Goal: Task Accomplishment & Management: Use online tool/utility

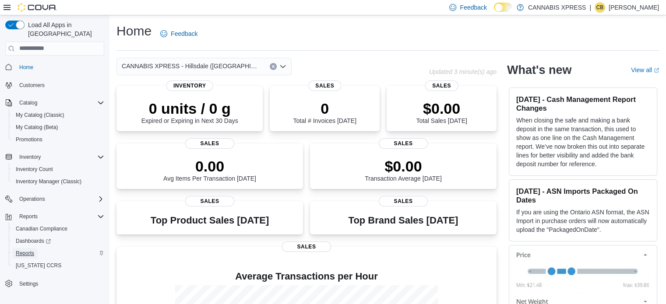
drag, startPoint x: 32, startPoint y: 246, endPoint x: 43, endPoint y: 245, distance: 11.0
click at [32, 250] on span "Reports" at bounding box center [25, 253] width 18 height 7
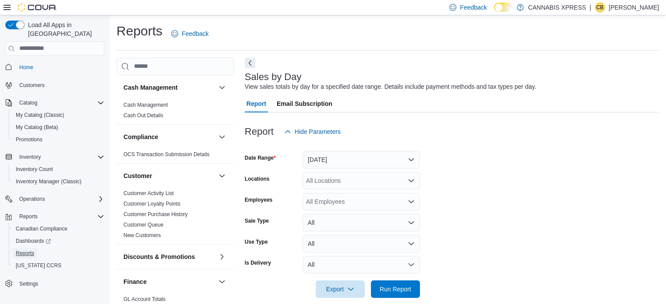
scroll to position [11, 0]
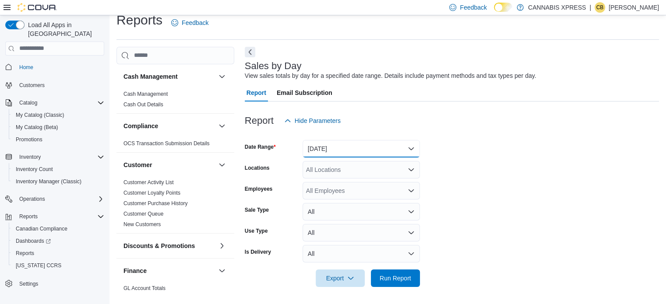
click at [339, 148] on button "[DATE]" at bounding box center [361, 149] width 117 height 18
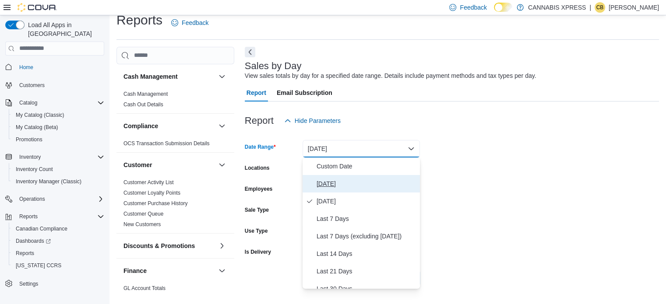
click at [327, 187] on span "[DATE]" at bounding box center [367, 184] width 100 height 11
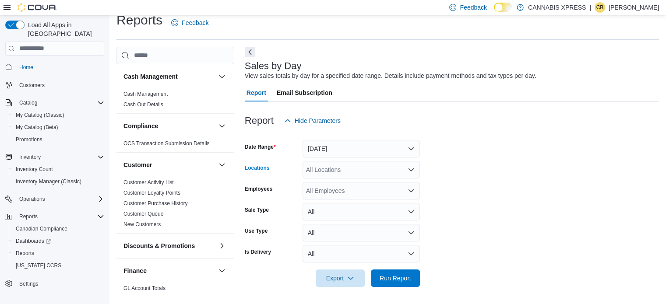
click at [335, 166] on div "All Locations" at bounding box center [361, 170] width 117 height 18
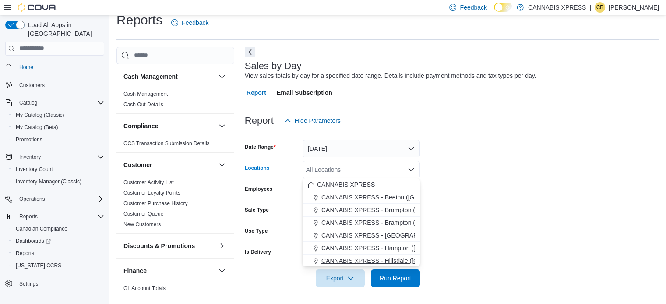
click at [367, 257] on span "CANNABIS XPRESS - Hillsdale ([GEOGRAPHIC_DATA])" at bounding box center [399, 261] width 156 height 9
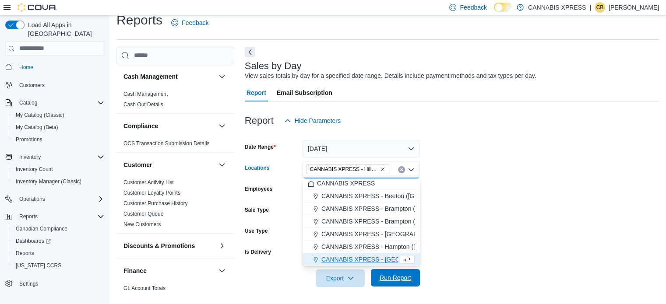
click at [406, 282] on span "Run Report" at bounding box center [395, 278] width 39 height 18
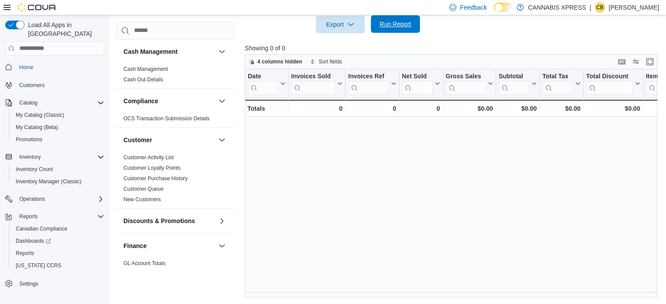
click at [397, 30] on span "Run Report" at bounding box center [395, 24] width 39 height 18
